Goal: Task Accomplishment & Management: Manage account settings

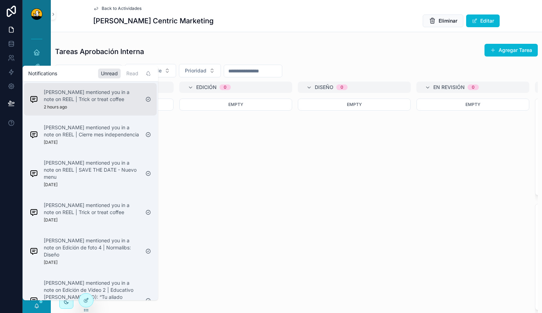
click at [85, 97] on p "Miguel Madriz mentioned you in a note on REEL | Trick or treat coffee" at bounding box center [92, 96] width 96 height 14
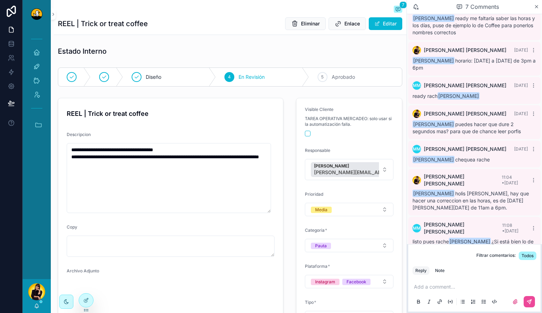
scroll to position [35, 0]
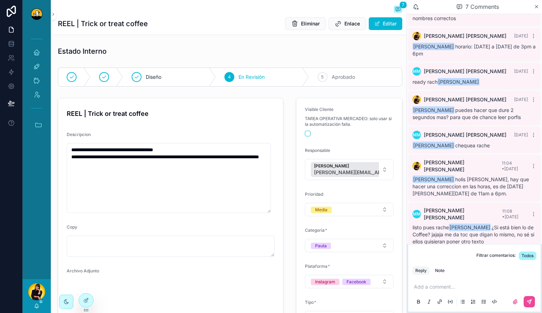
click at [464, 283] on p "scrollable content" at bounding box center [476, 286] width 124 height 7
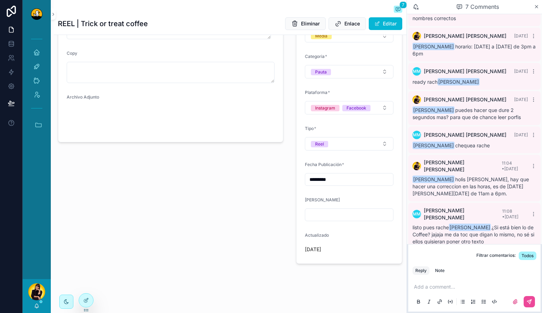
scroll to position [176, 0]
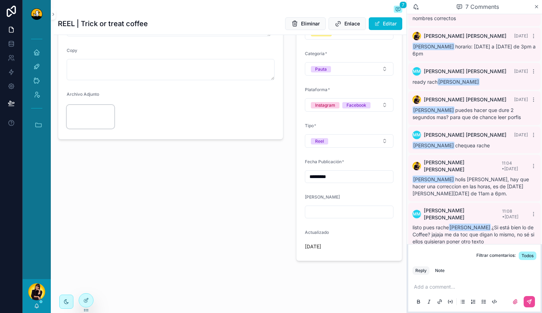
click at [73, 116] on video "scrollable content" at bounding box center [91, 117] width 48 height 24
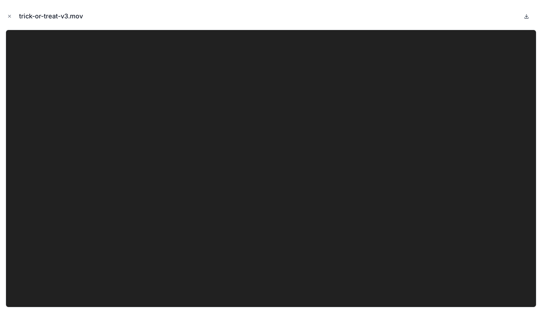
click at [526, 16] on icon at bounding box center [527, 16] width 6 height 6
click at [9, 15] on icon "Close modal" at bounding box center [9, 16] width 5 height 5
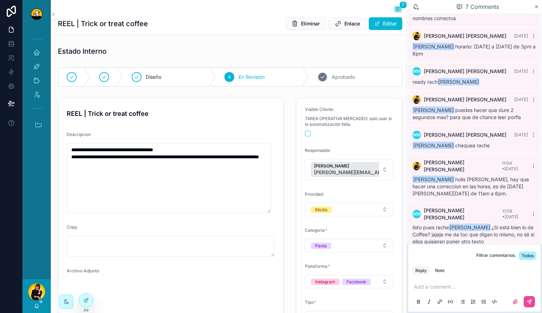
click at [310, 77] on div "5 Aprobado" at bounding box center [355, 77] width 93 height 18
click at [34, 306] on div "[PERSON_NAME]" at bounding box center [37, 296] width 28 height 34
click at [40, 306] on div "[PERSON_NAME]" at bounding box center [37, 296] width 28 height 34
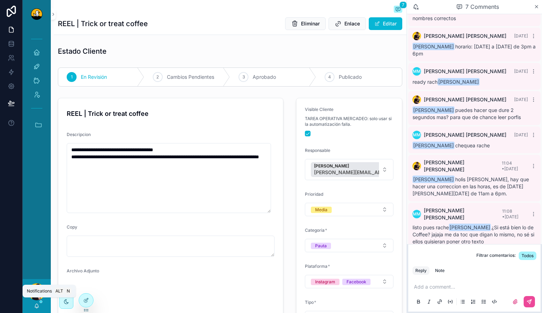
click at [37, 307] on icon "scrollable content" at bounding box center [36, 307] width 1 height 1
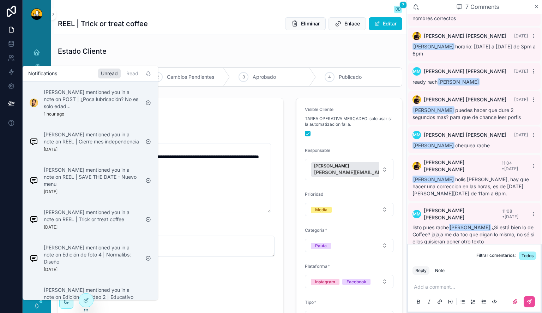
click at [203, 56] on div "Estado Cliente" at bounding box center [230, 51] width 353 height 16
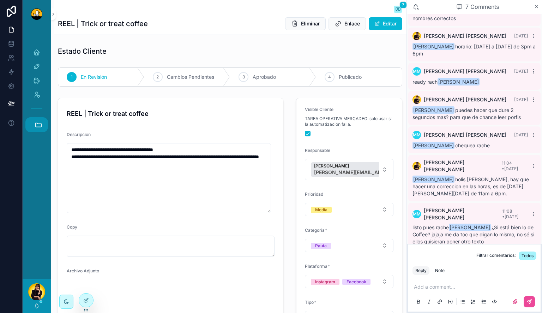
click at [38, 118] on button "Accesos rápidos" at bounding box center [36, 124] width 23 height 15
click at [38, 257] on span "C" at bounding box center [36, 259] width 8 height 8
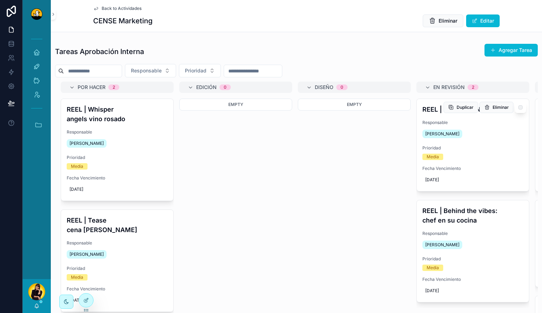
click at [489, 151] on div "Prioridad Media" at bounding box center [472, 152] width 101 height 15
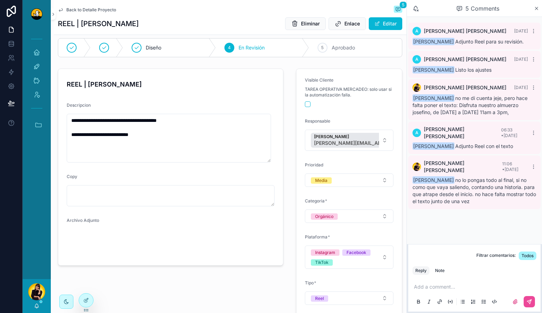
scroll to position [35, 0]
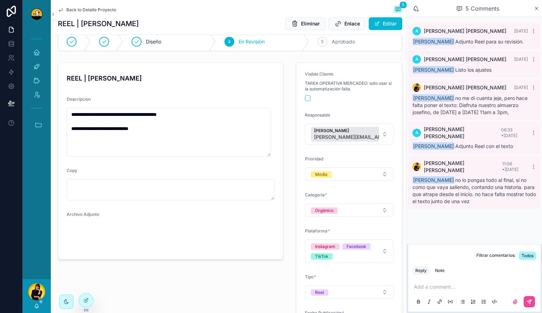
click at [87, 12] on span "Back to Detalle Proyecto" at bounding box center [91, 10] width 50 height 6
